Goal: Find specific page/section: Find specific page/section

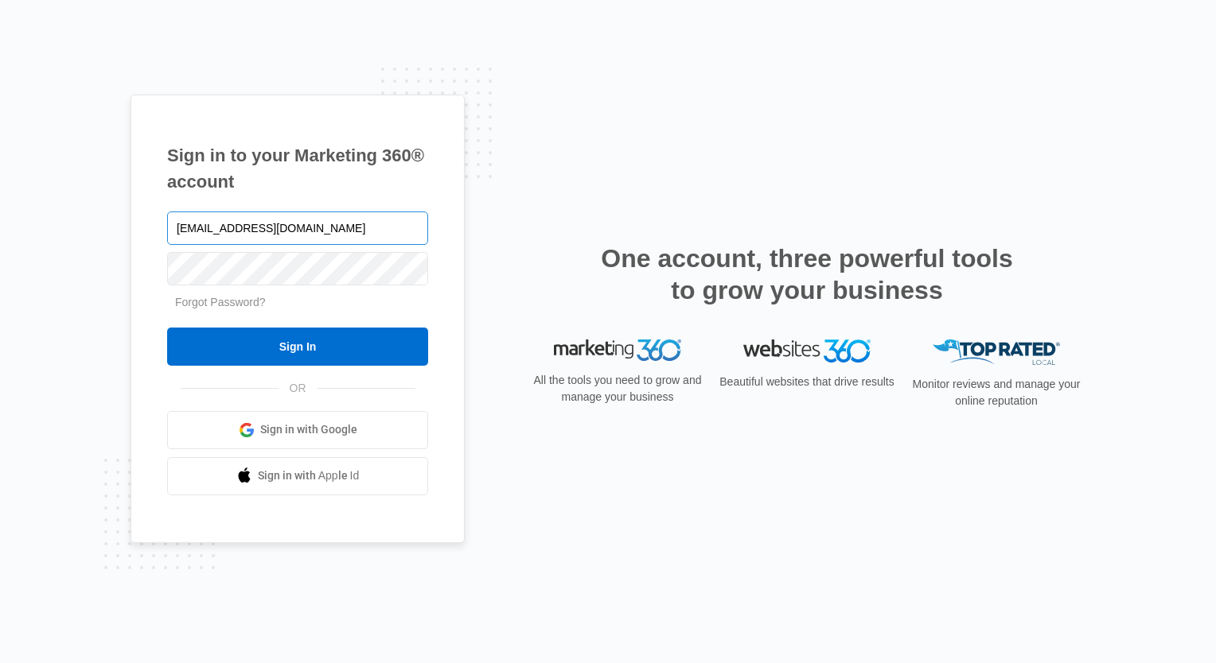
type input "[EMAIL_ADDRESS][DOMAIN_NAME]"
click at [167, 328] on input "Sign In" at bounding box center [297, 347] width 261 height 38
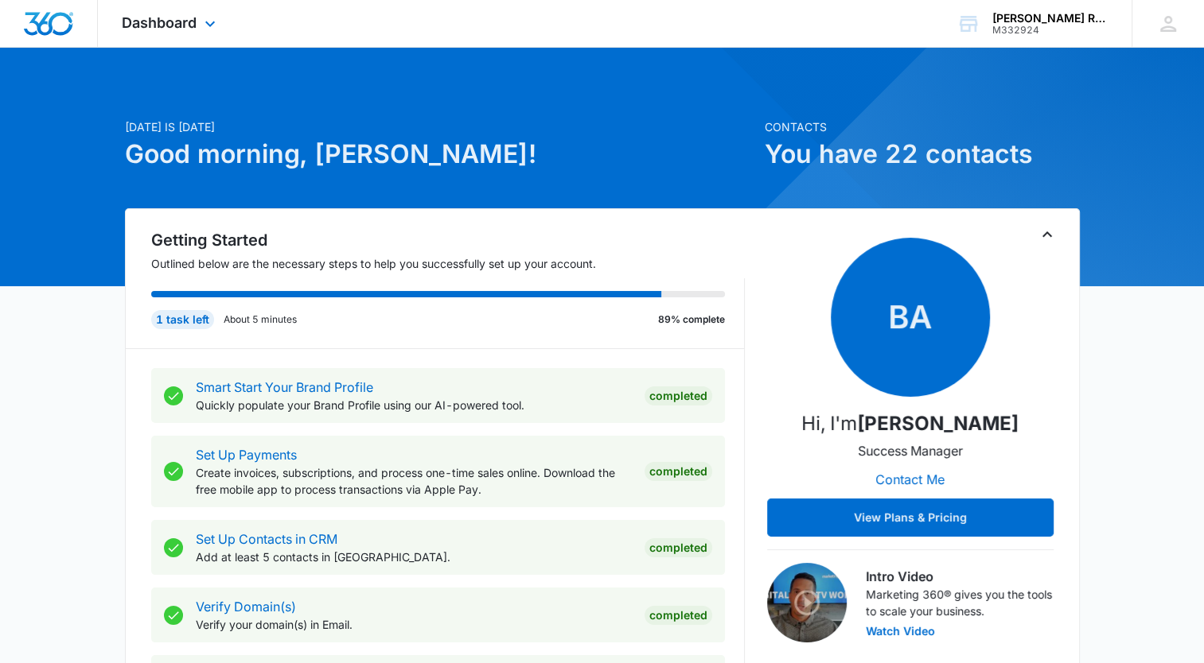
click at [197, 20] on div "Dashboard Apps Reputation Websites Forms CRM Email Social Payments POS Content …" at bounding box center [171, 23] width 146 height 47
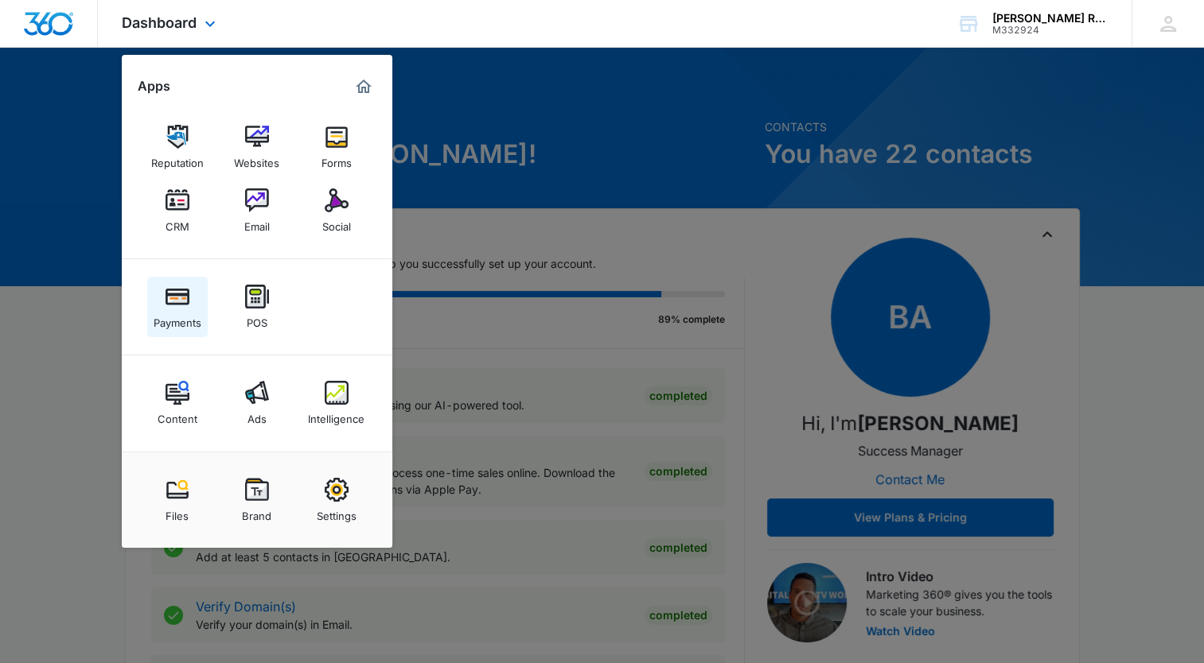
click at [165, 312] on div "Payments" at bounding box center [178, 319] width 48 height 21
